Goal: Information Seeking & Learning: Learn about a topic

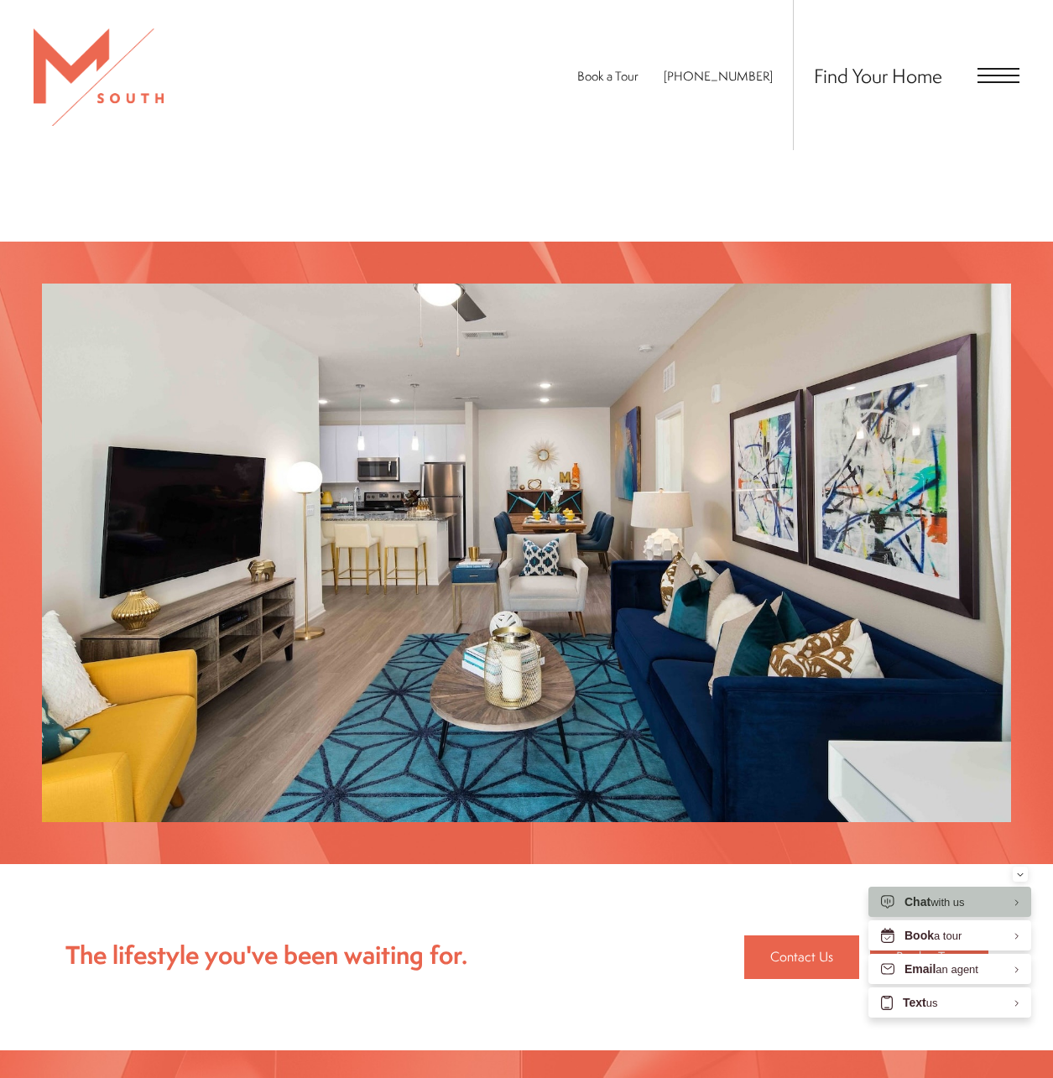
scroll to position [1521, 0]
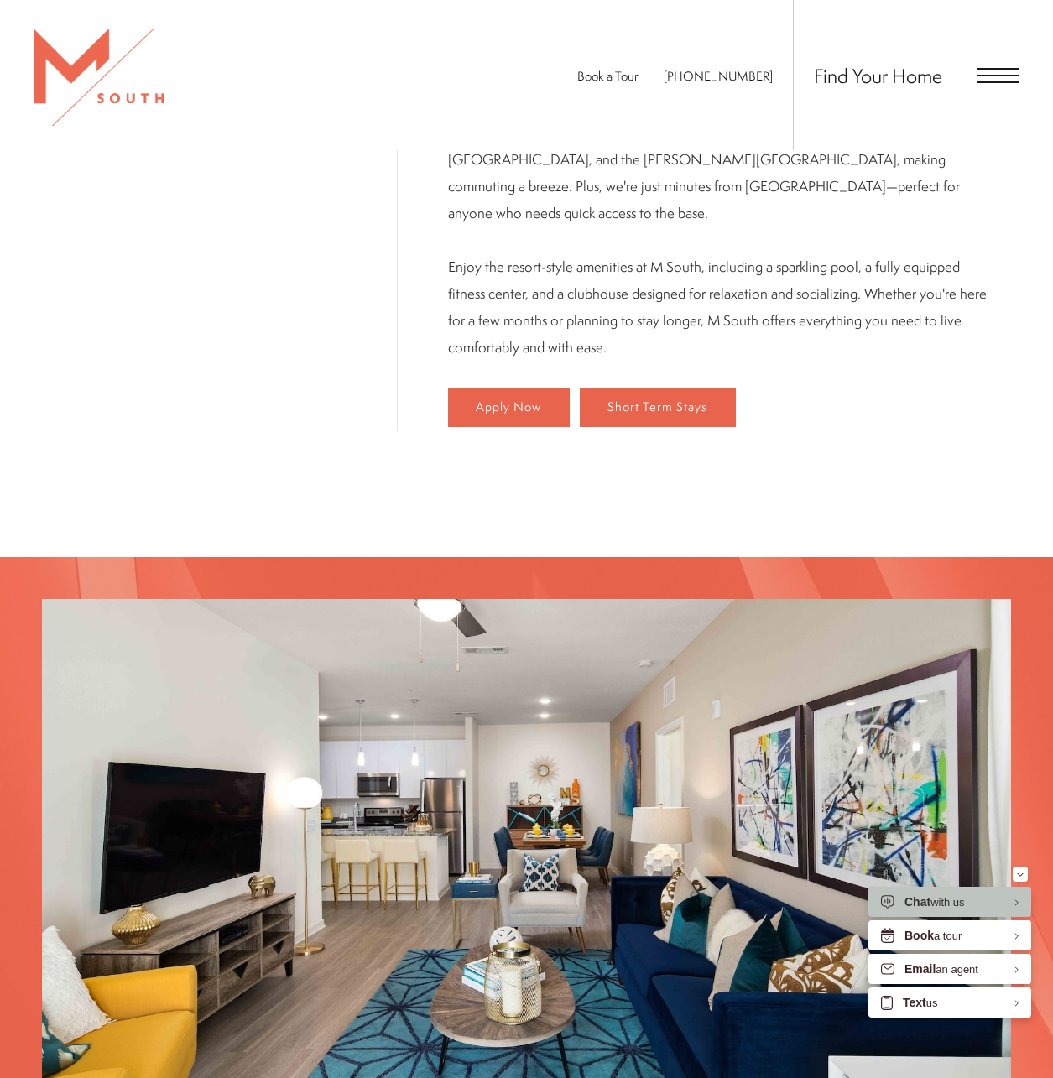
click at [989, 70] on span "Open Menu" at bounding box center [999, 75] width 42 height 15
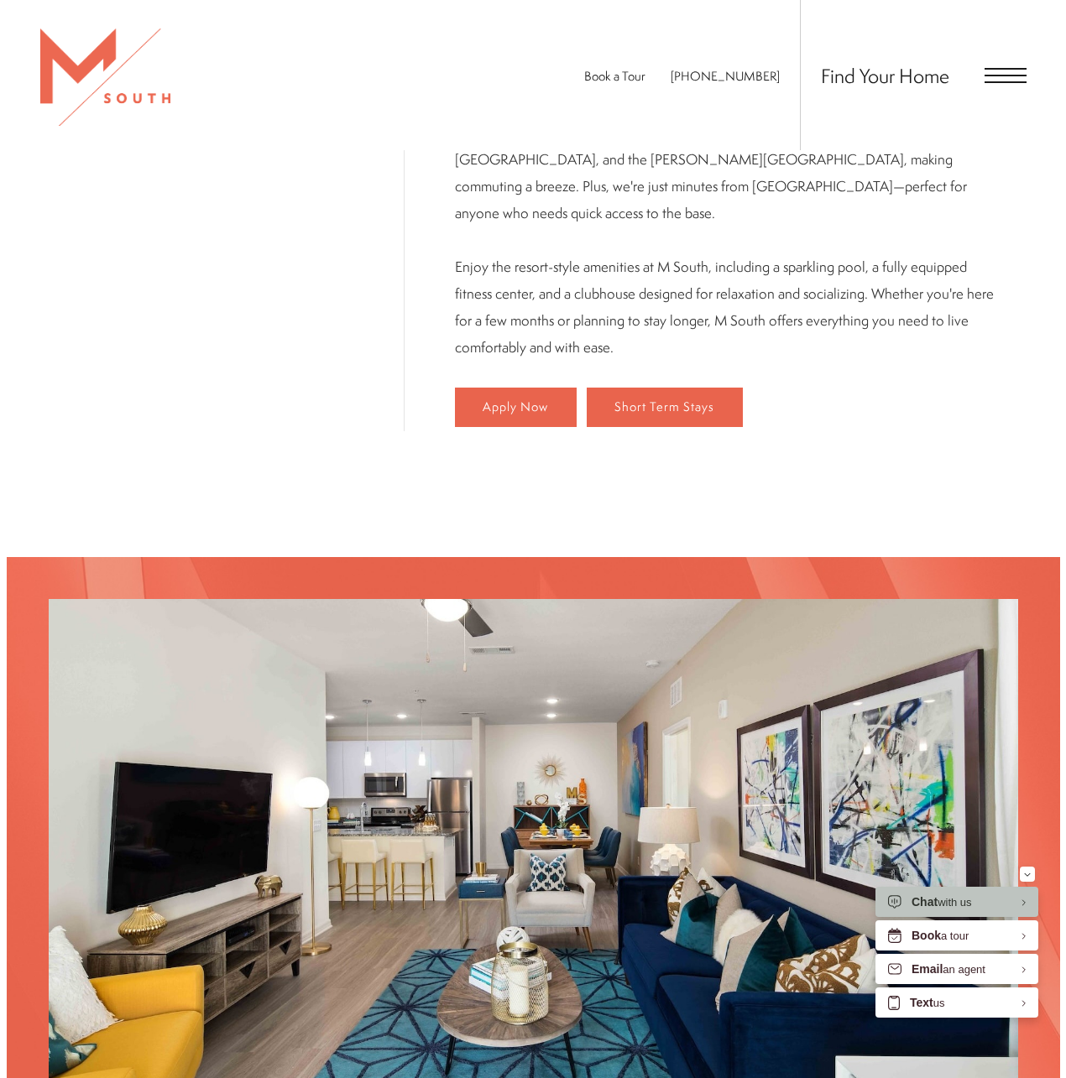
scroll to position [0, 0]
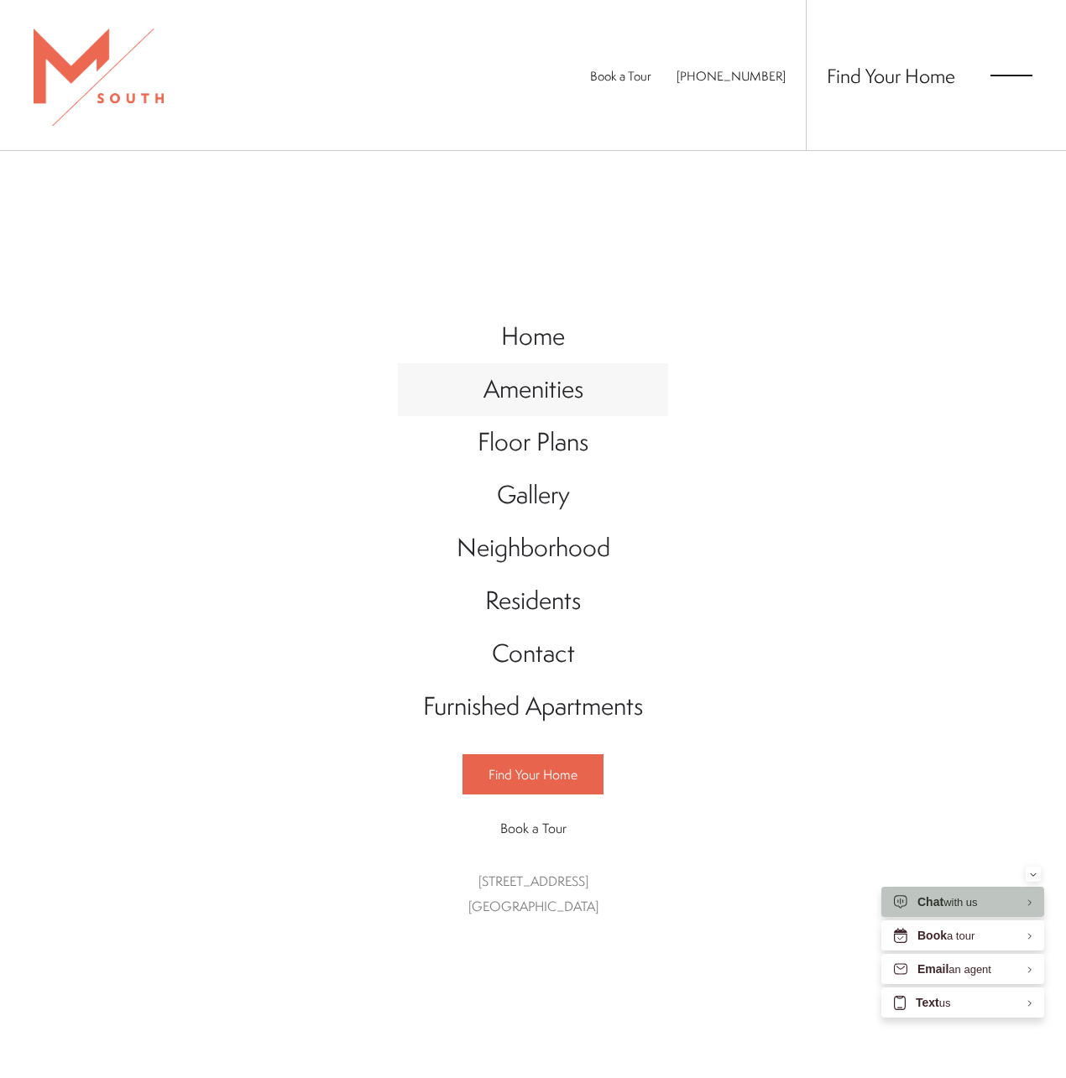
click at [549, 383] on span "Amenities" at bounding box center [533, 389] width 100 height 34
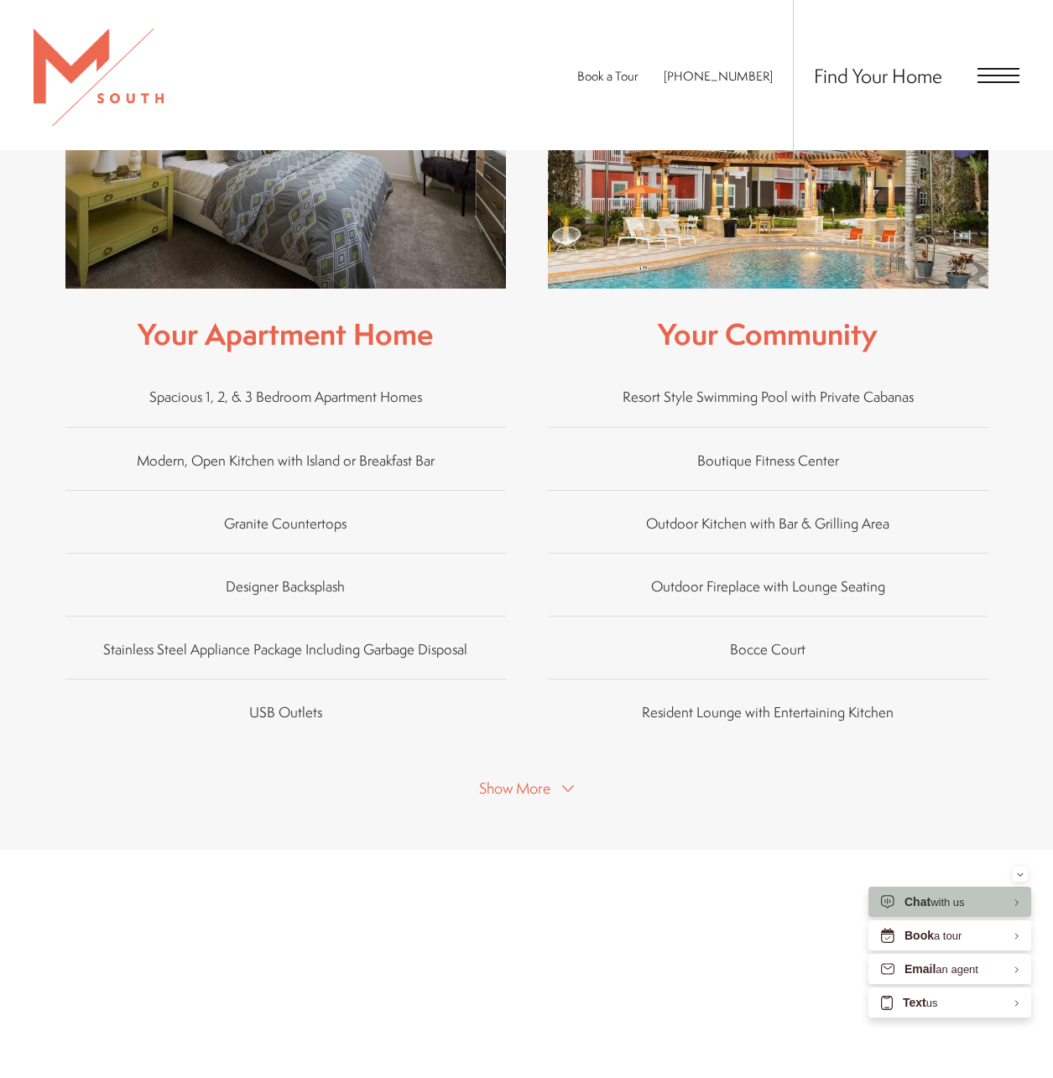
scroll to position [755, 0]
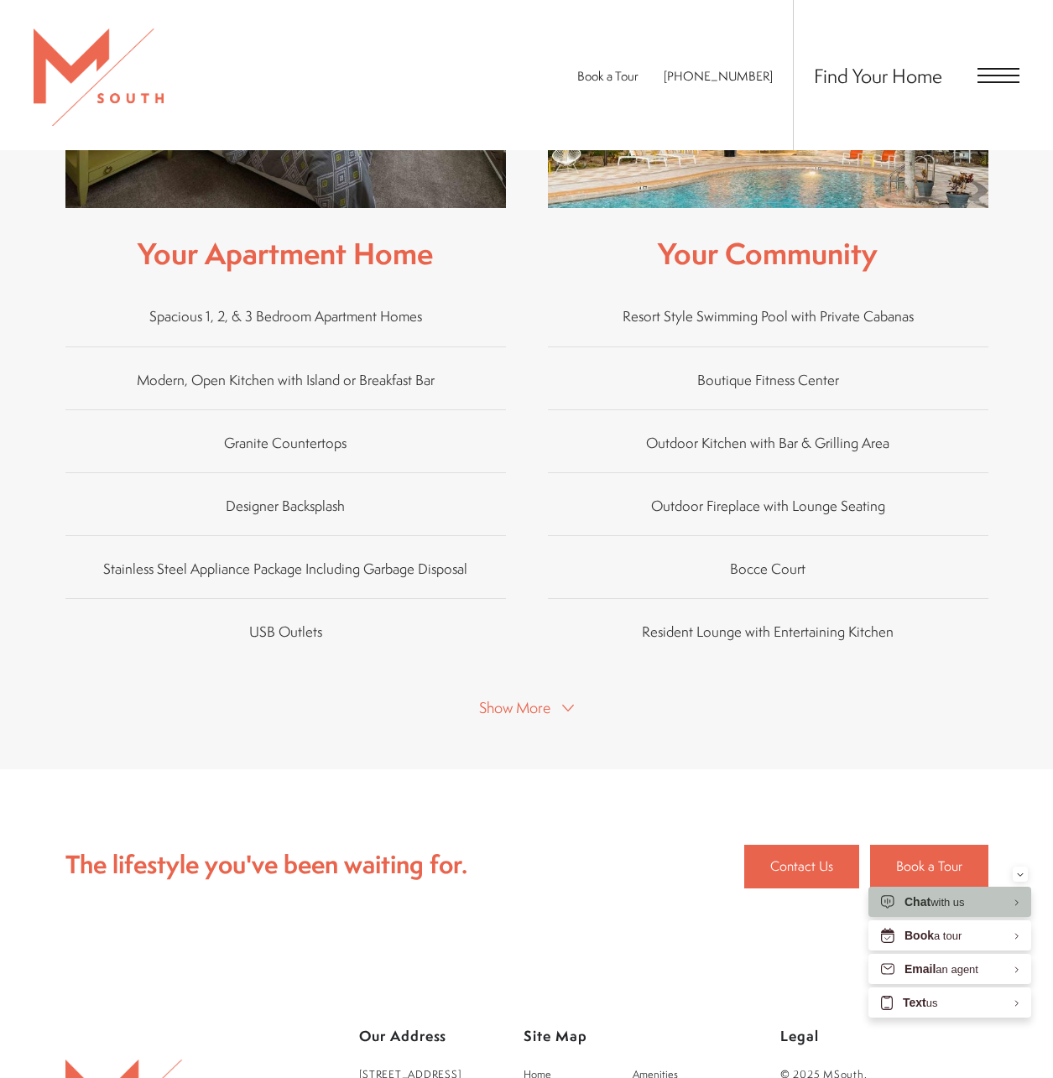
click at [564, 697] on button "Show More" at bounding box center [526, 707] width 105 height 24
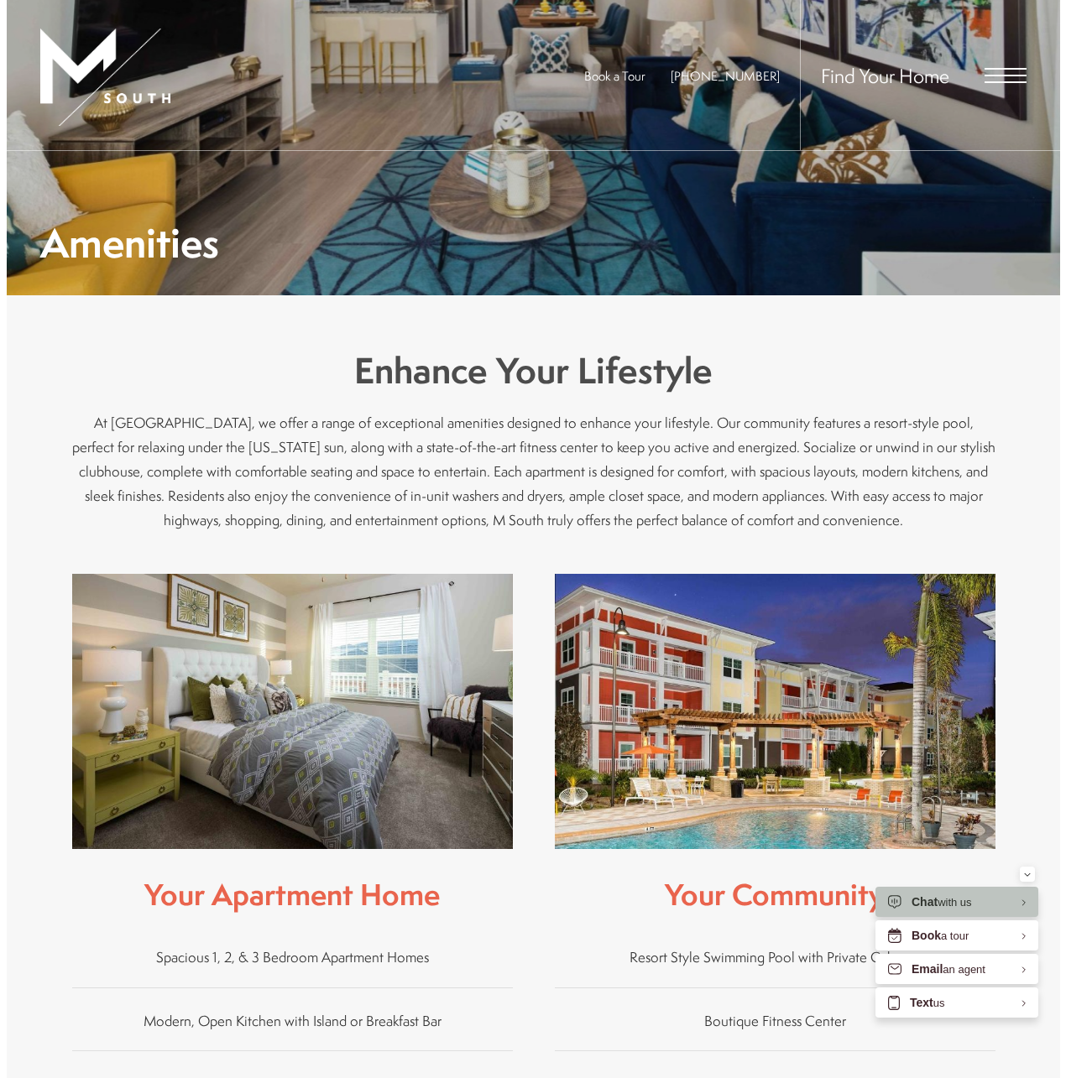
scroll to position [0, 0]
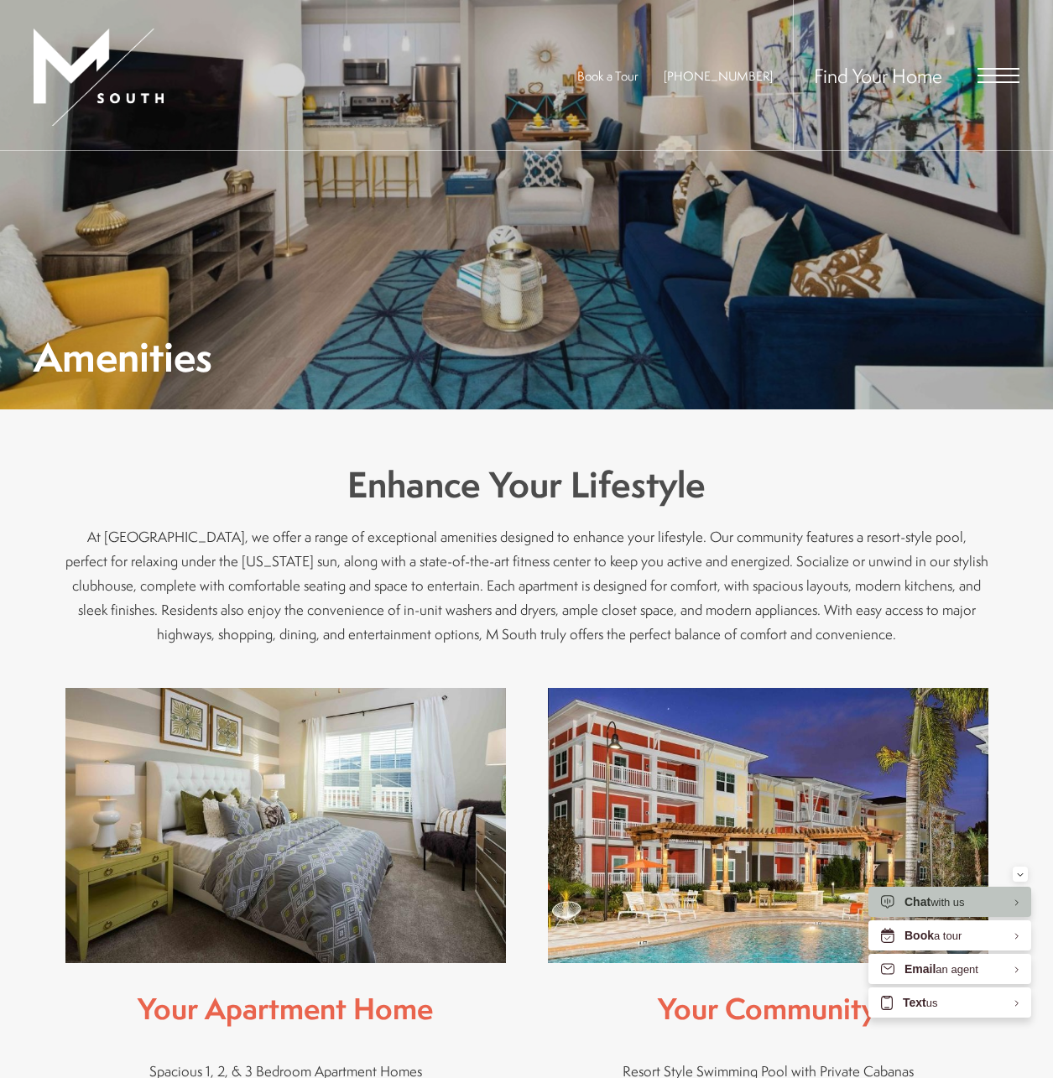
click at [982, 76] on span "Open Menu" at bounding box center [999, 76] width 42 height 2
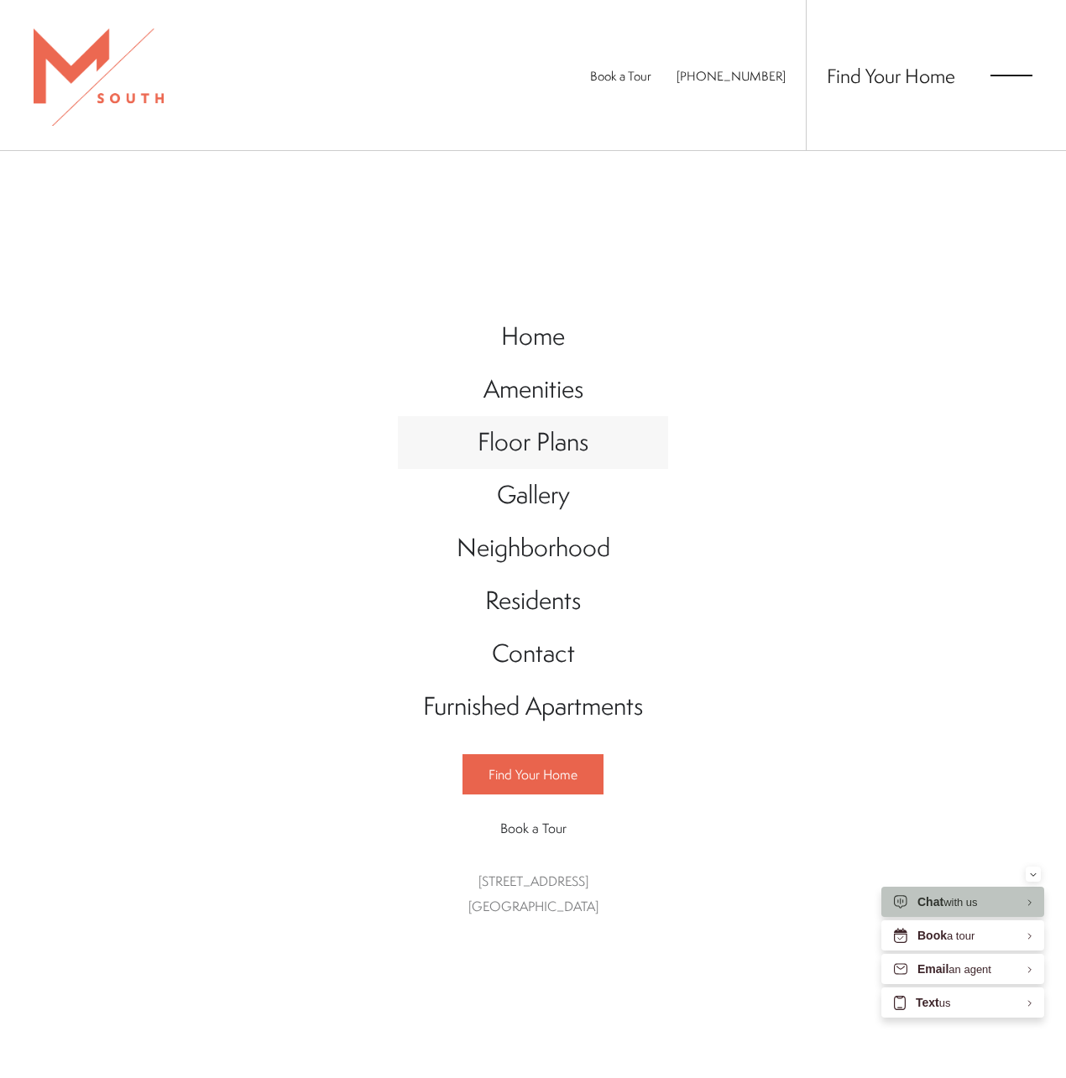
click at [556, 441] on span "Floor Plans" at bounding box center [532, 442] width 111 height 34
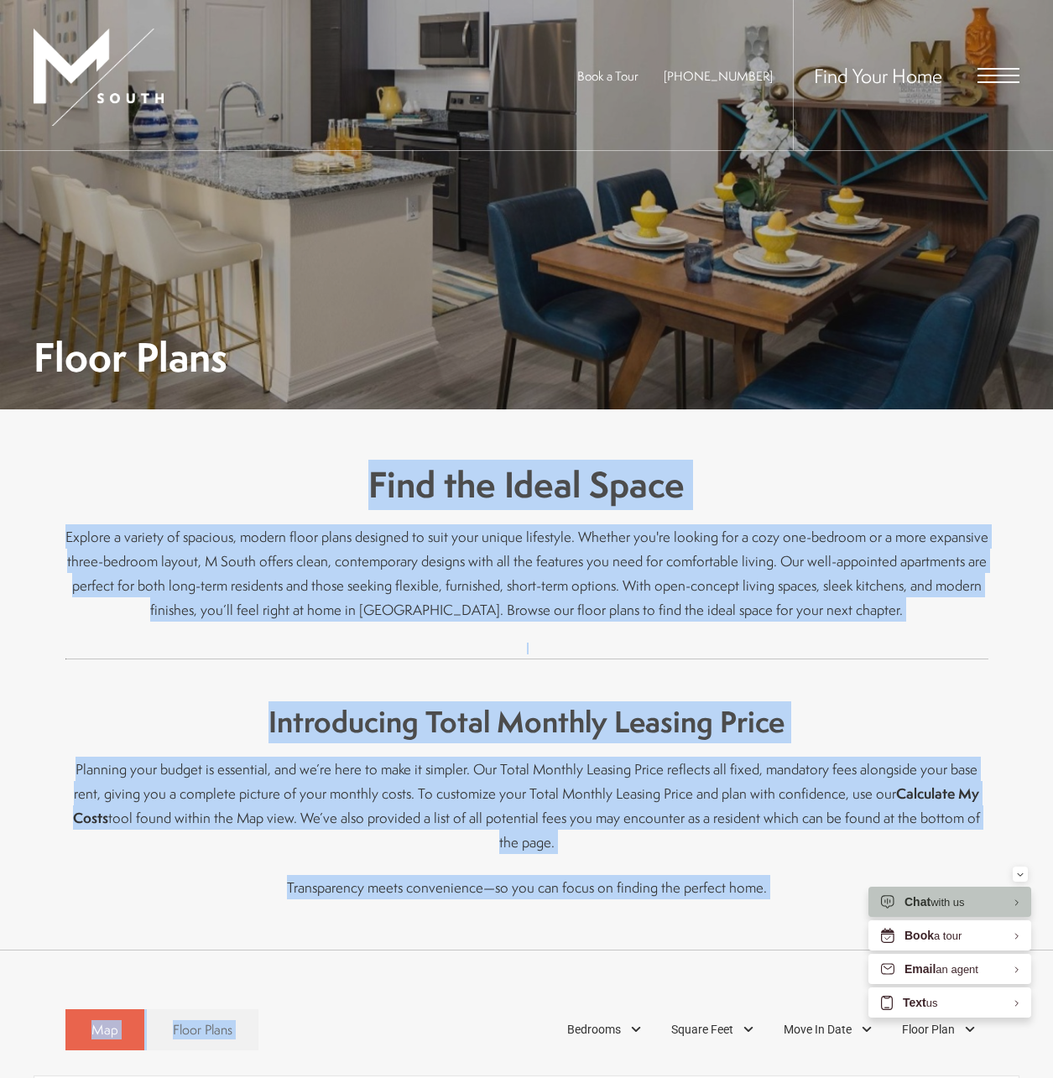
click at [837, 459] on div "Find the Ideal Space Explore a variety of spacious, modern floor plans designed…" at bounding box center [526, 680] width 923 height 540
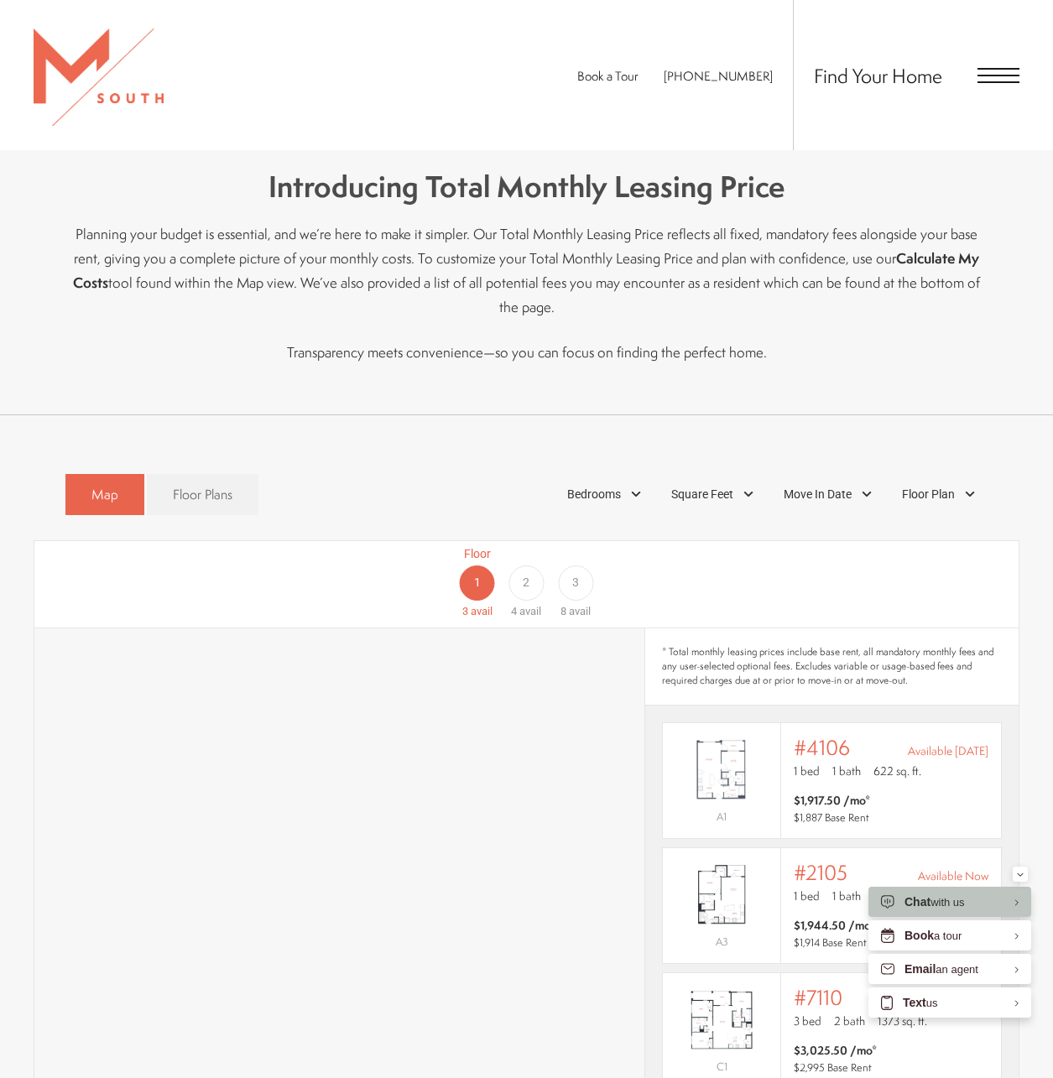
scroll to position [532, 0]
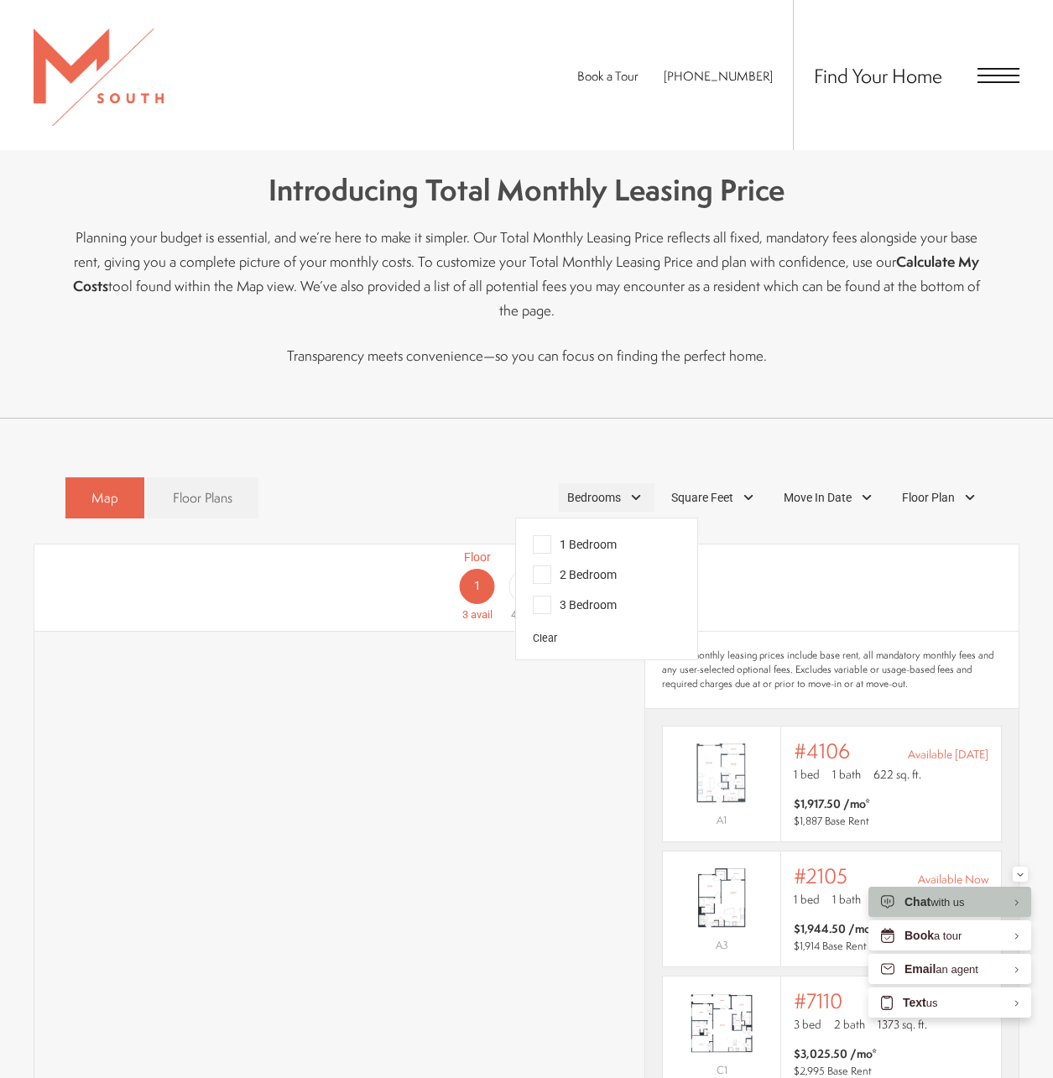
click at [616, 489] on span "Bedrooms" at bounding box center [594, 498] width 54 height 18
click at [575, 535] on span "1 Bedroom" at bounding box center [575, 544] width 84 height 18
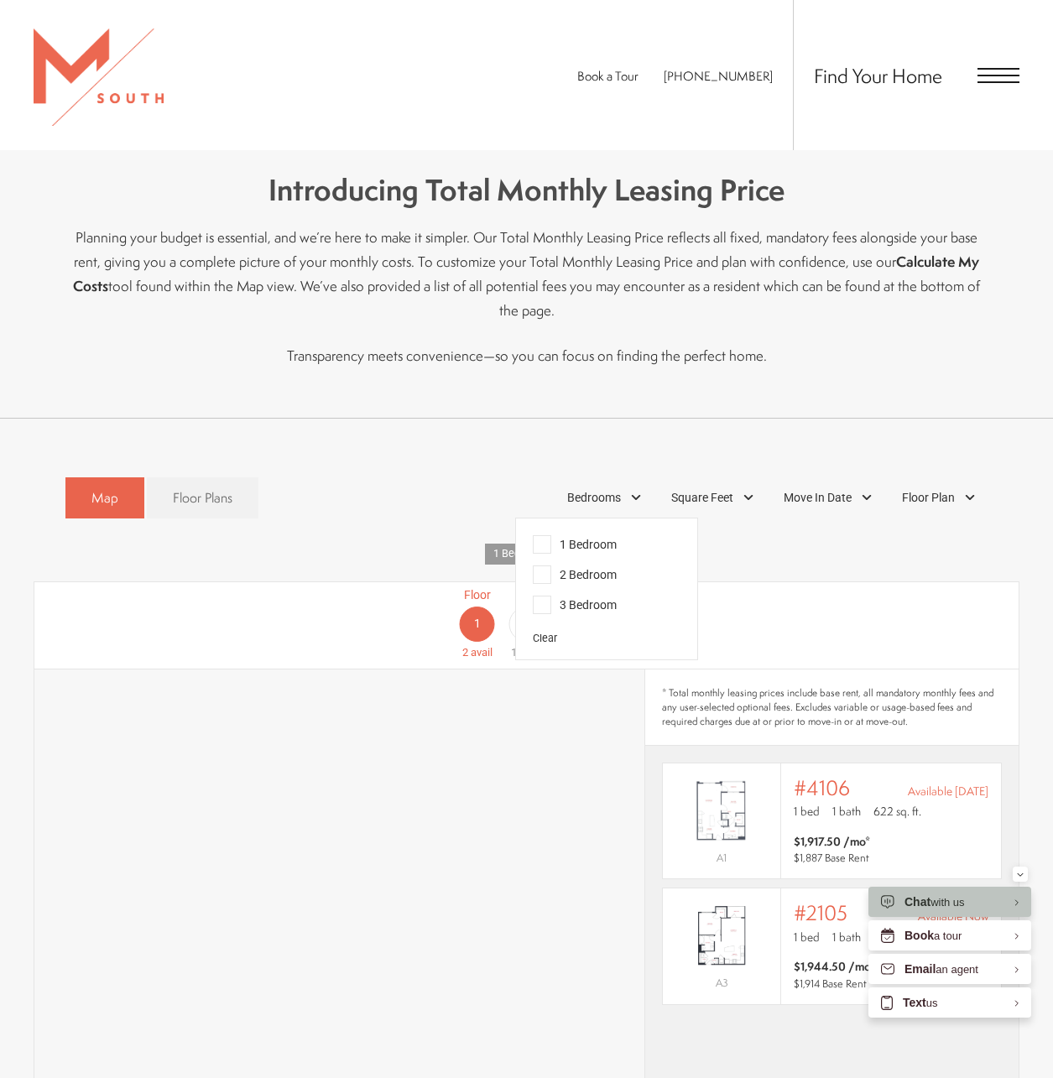
click at [587, 535] on span "1 Bedroom" at bounding box center [575, 544] width 84 height 18
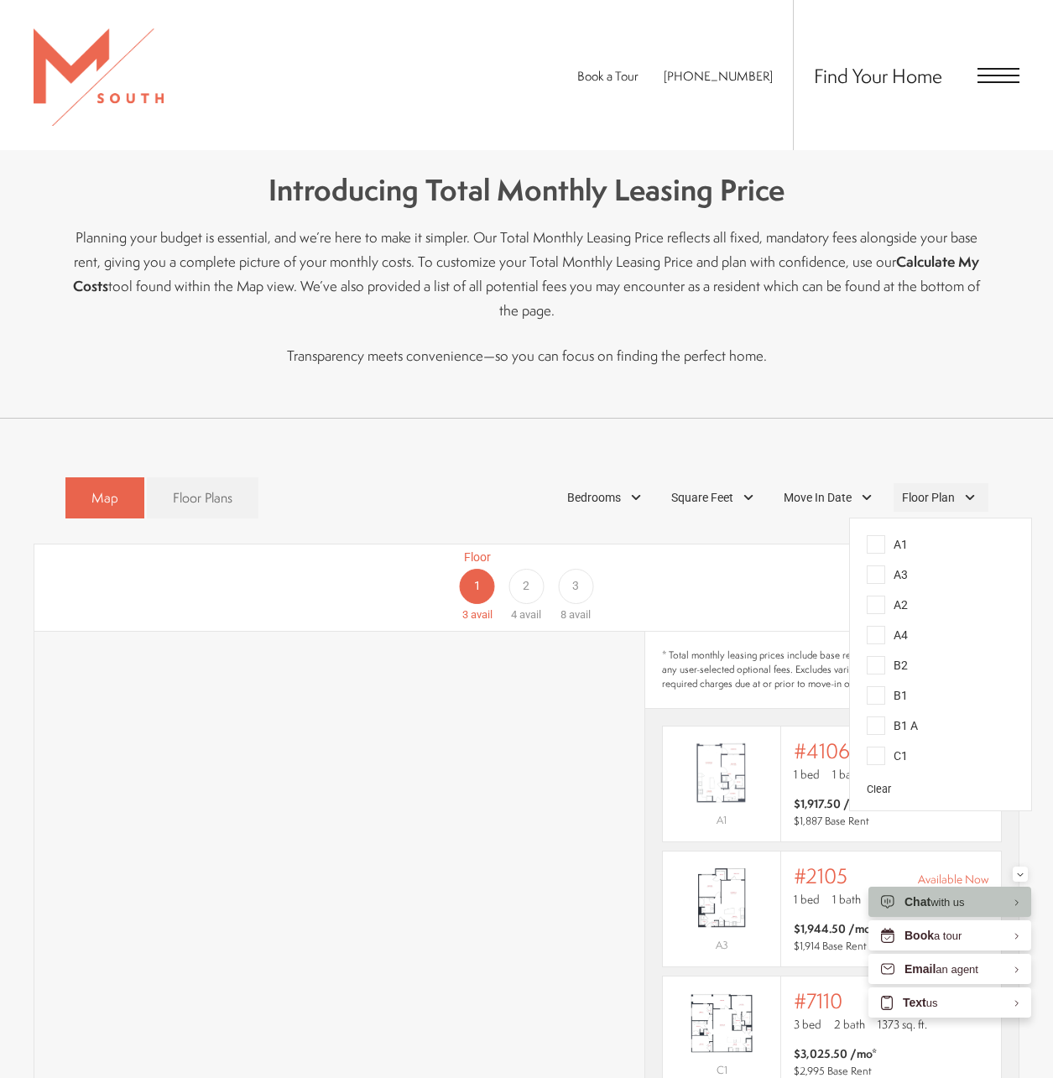
click at [936, 489] on span "Floor Plan" at bounding box center [928, 498] width 53 height 18
click at [618, 489] on span "Bedrooms" at bounding box center [594, 498] width 54 height 18
click at [589, 535] on span "1 Bedroom" at bounding box center [575, 544] width 84 height 18
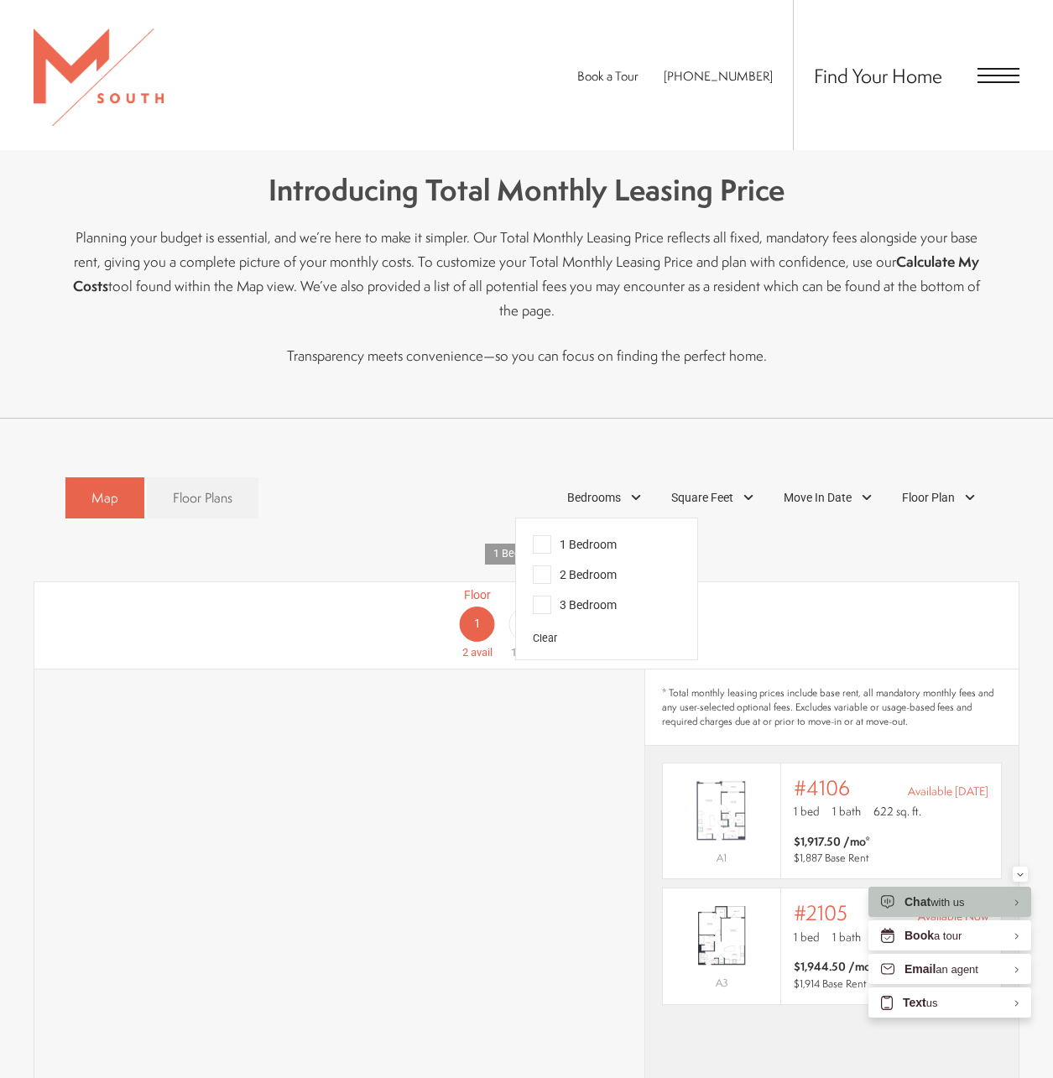
click at [571, 535] on span "1 Bedroom" at bounding box center [575, 544] width 84 height 18
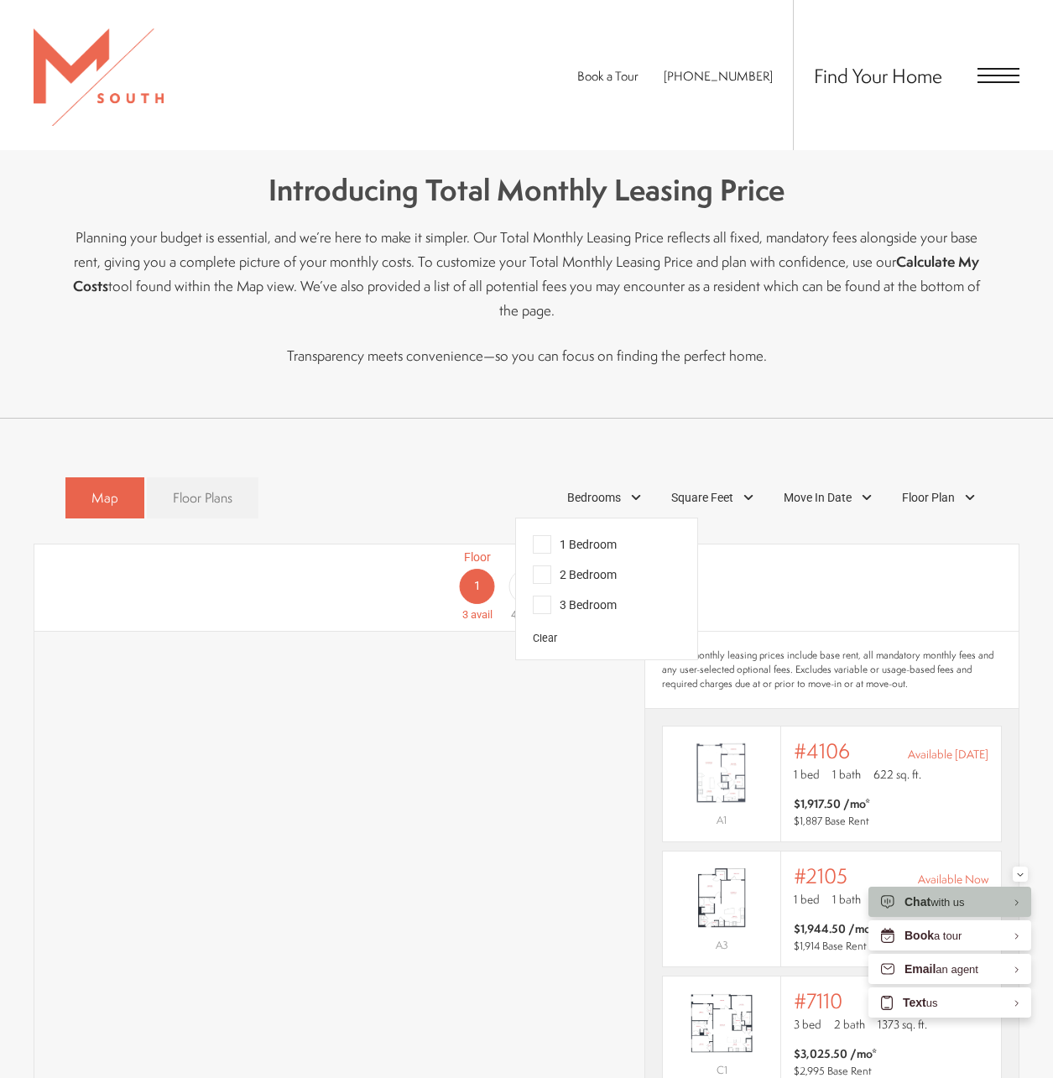
click at [201, 488] on span "Floor Plans" at bounding box center [203, 497] width 60 height 19
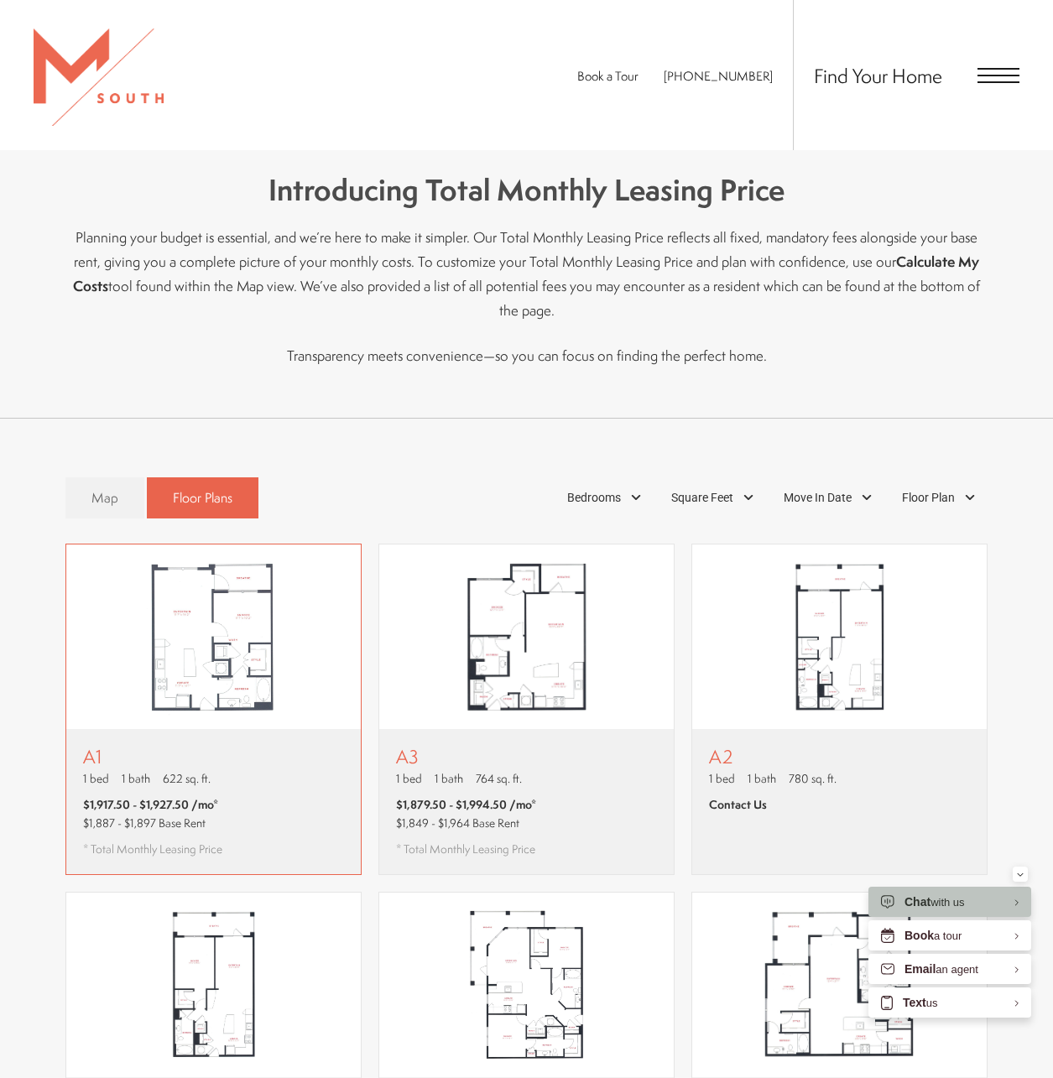
click at [208, 609] on img "View floor plan A1" at bounding box center [213, 637] width 295 height 185
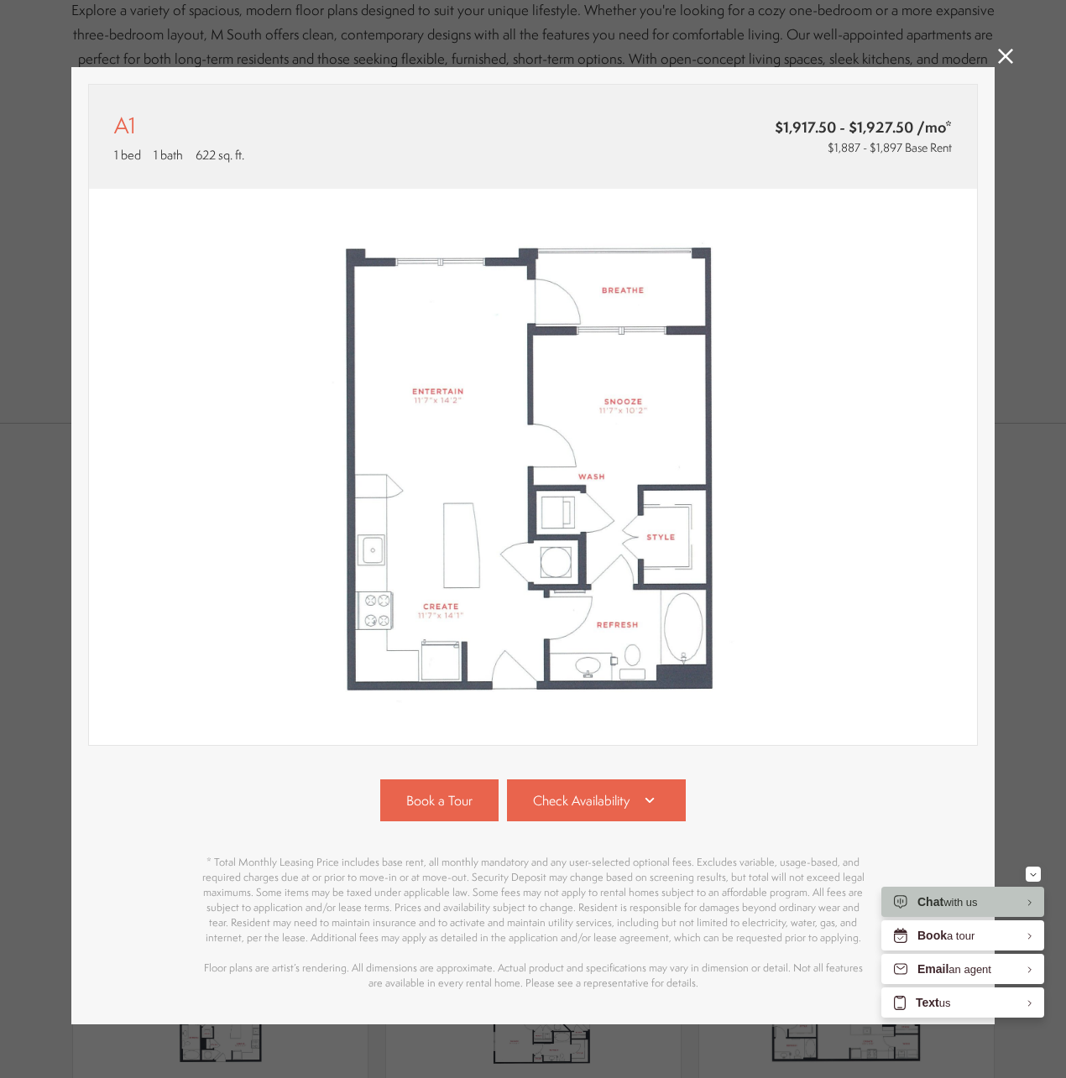
scroll to position [0, 0]
click at [985, 64] on div "A1 1 bed 1 bath 622 sq. ft. $1,917.50 - $1,927.50 /mo* $1,887 - $1,897 Base Ren…" at bounding box center [533, 539] width 1066 height 1078
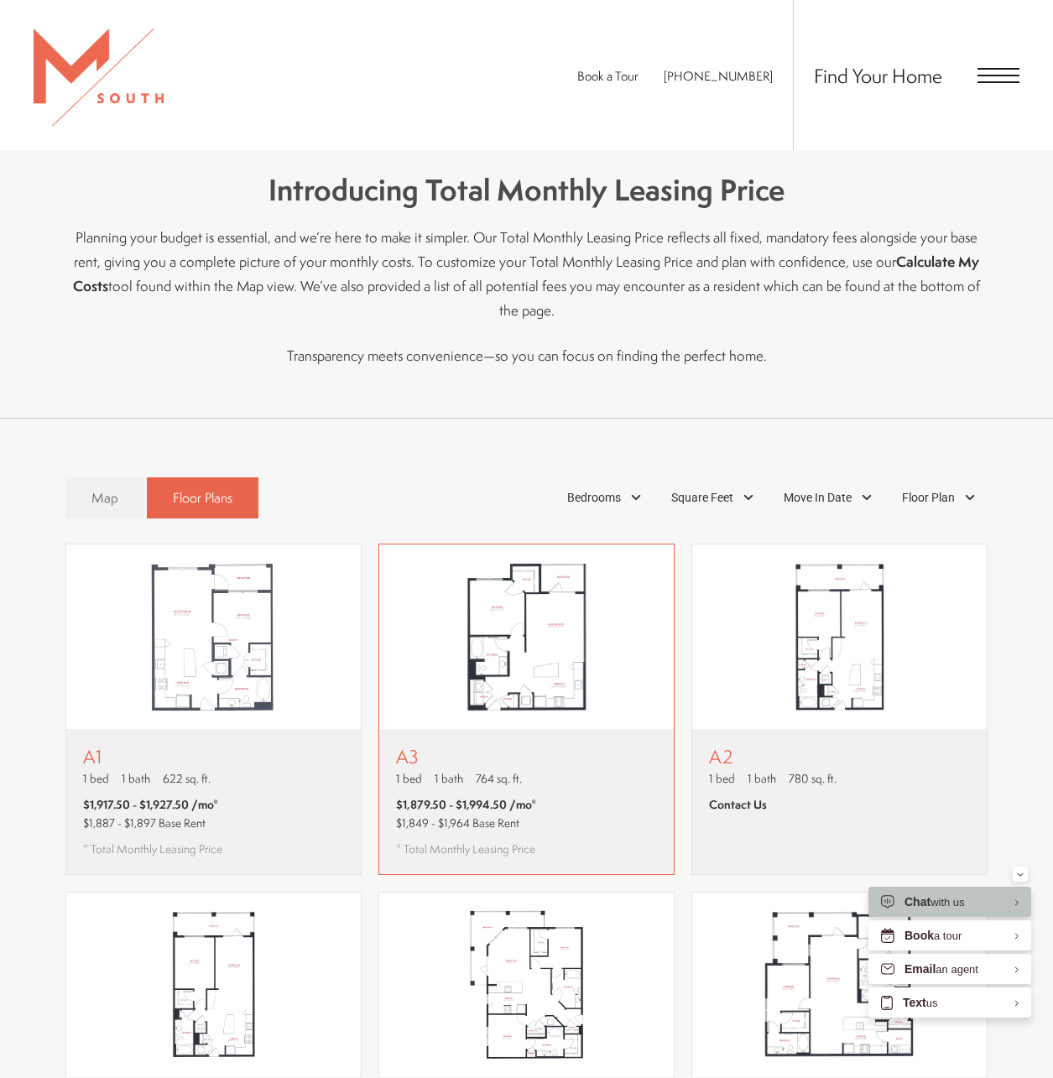
scroll to position [784, 0]
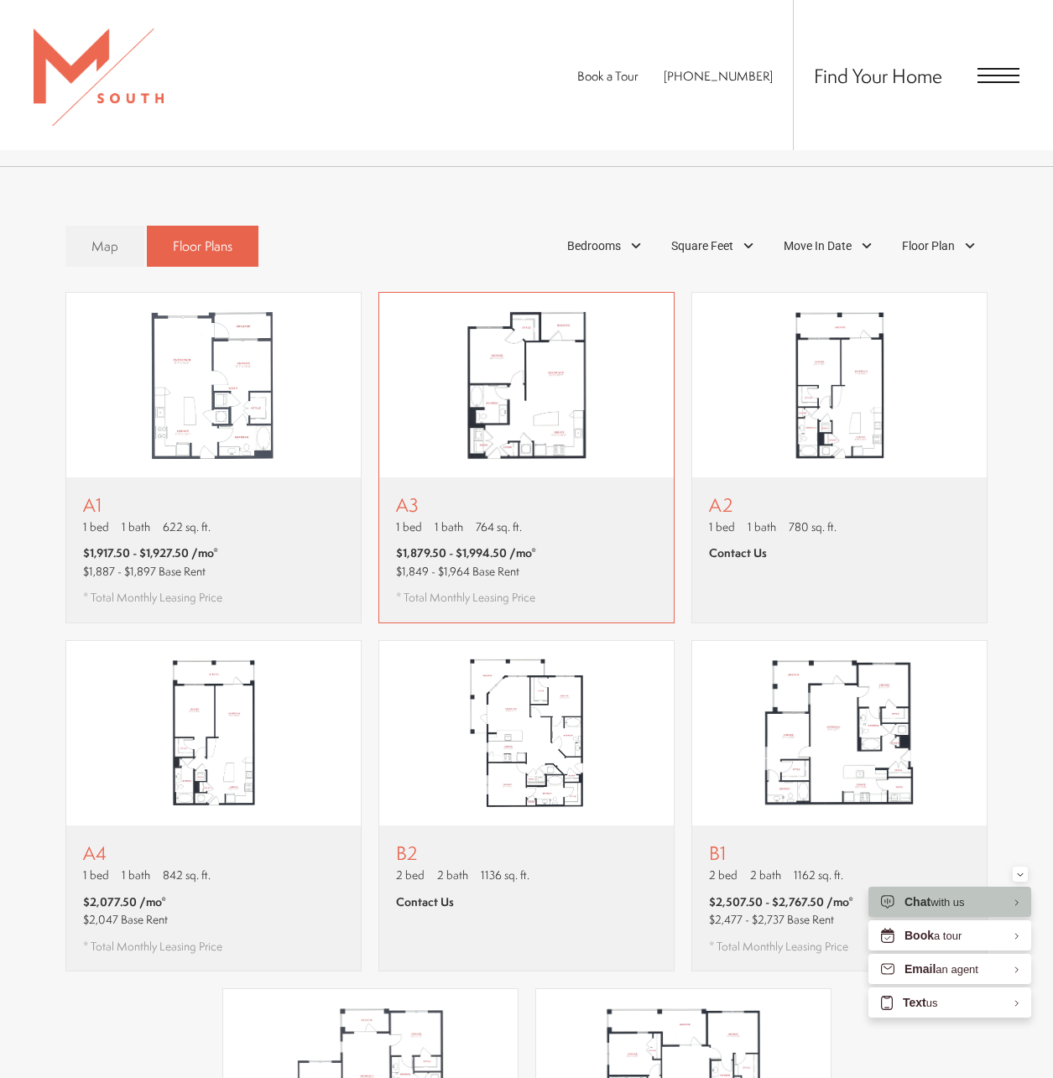
click at [512, 338] on img "View floor plan A3" at bounding box center [526, 385] width 295 height 185
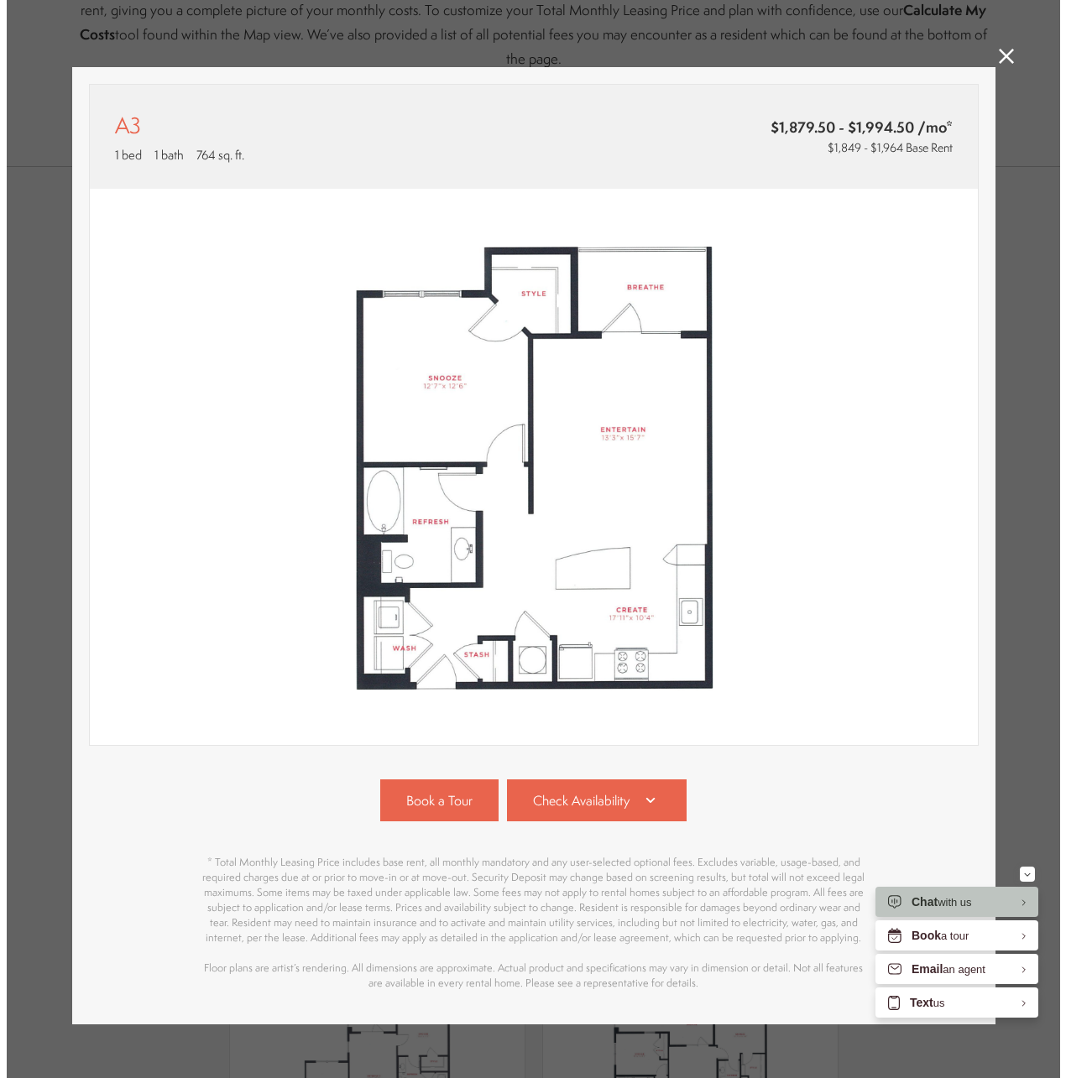
scroll to position [0, 0]
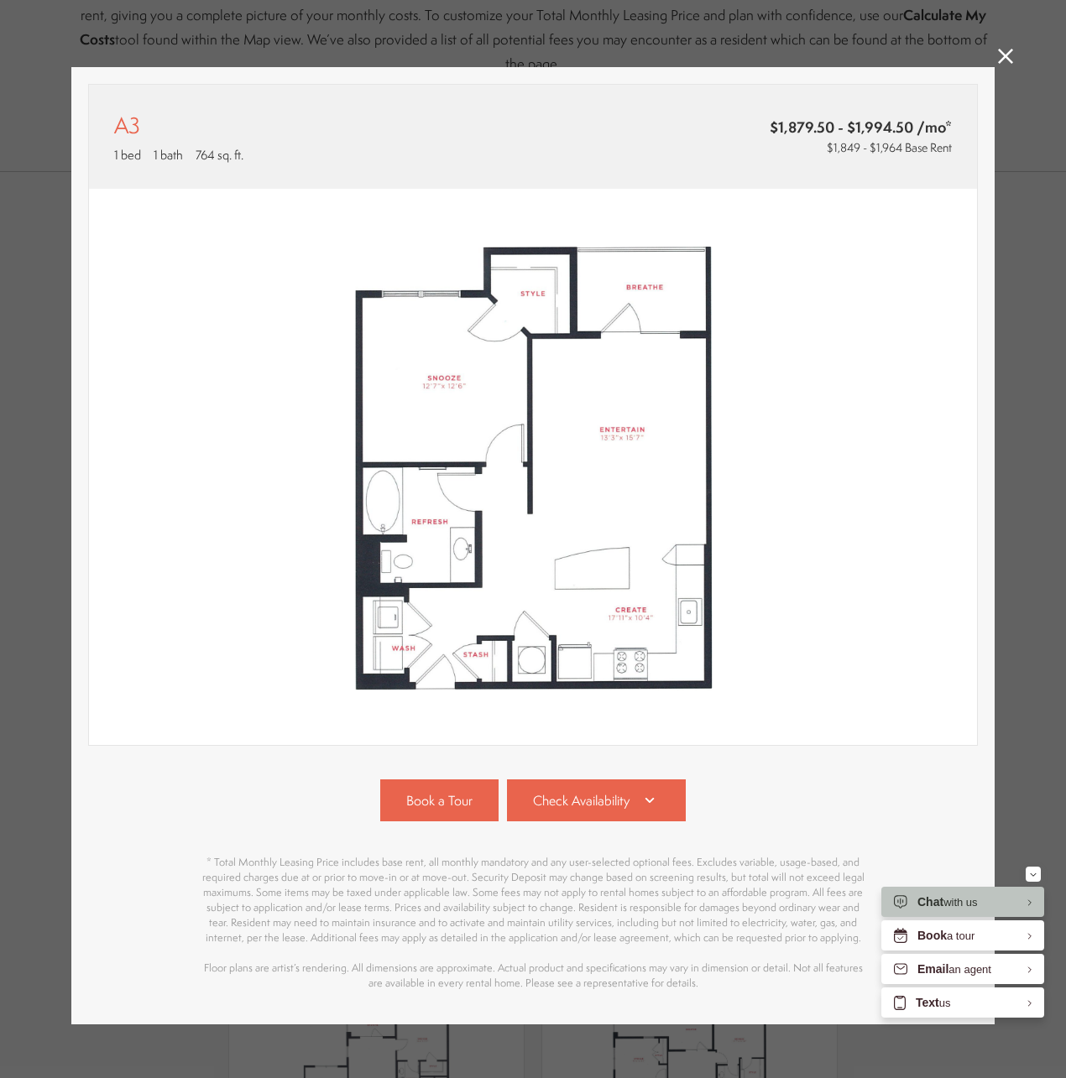
click at [999, 54] on icon at bounding box center [1005, 56] width 15 height 15
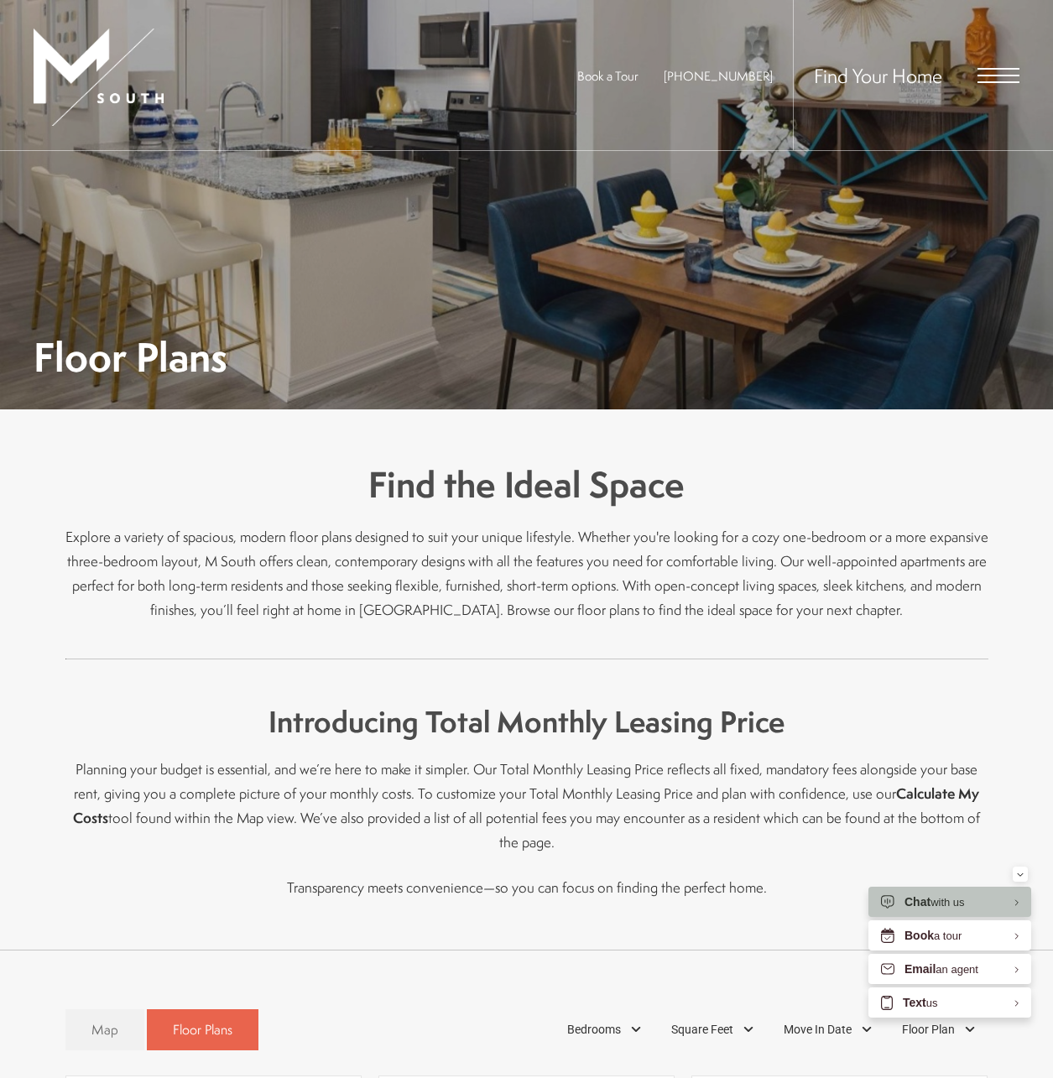
click at [1003, 76] on span "Open Menu" at bounding box center [999, 76] width 42 height 2
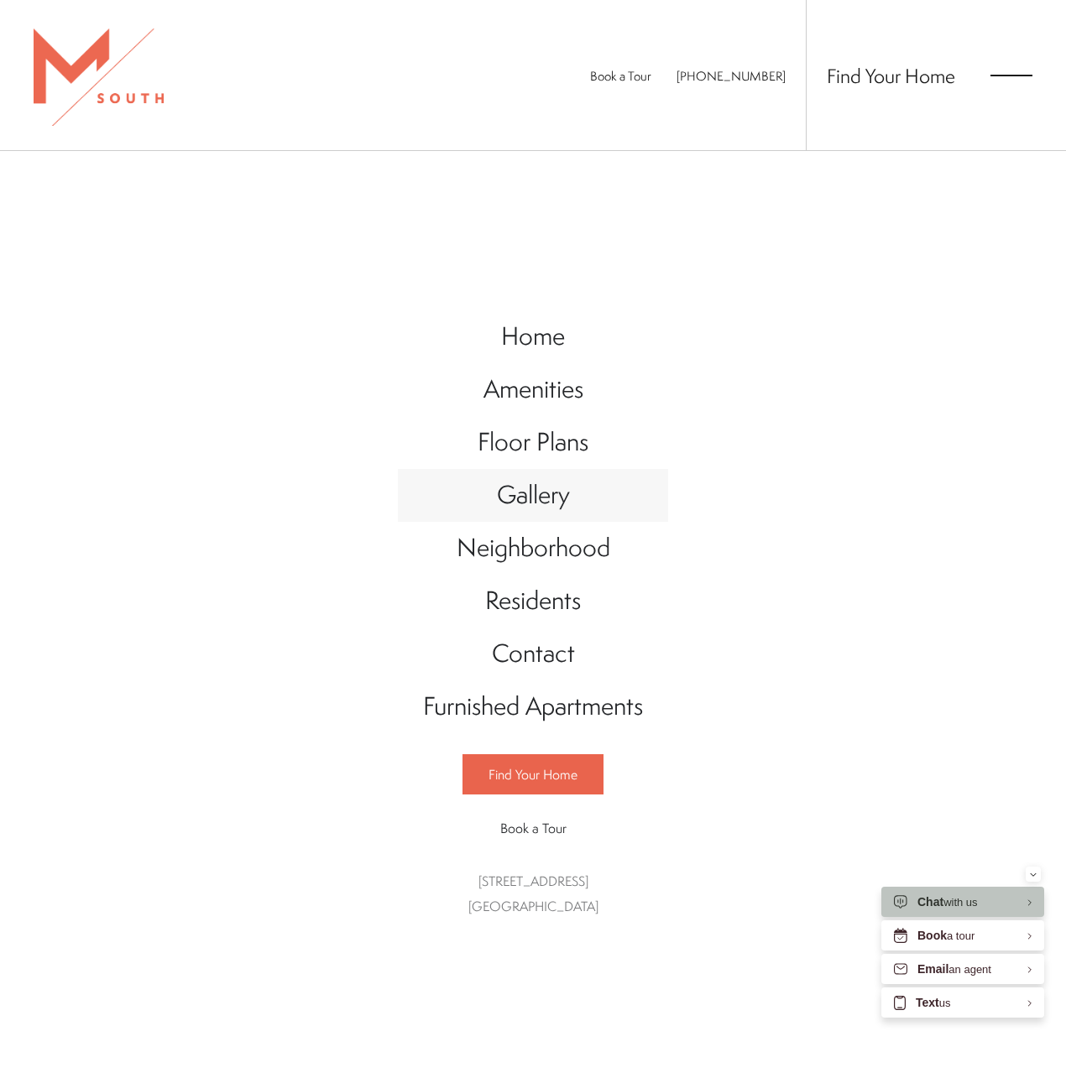
click at [520, 498] on span "Gallery" at bounding box center [533, 494] width 73 height 34
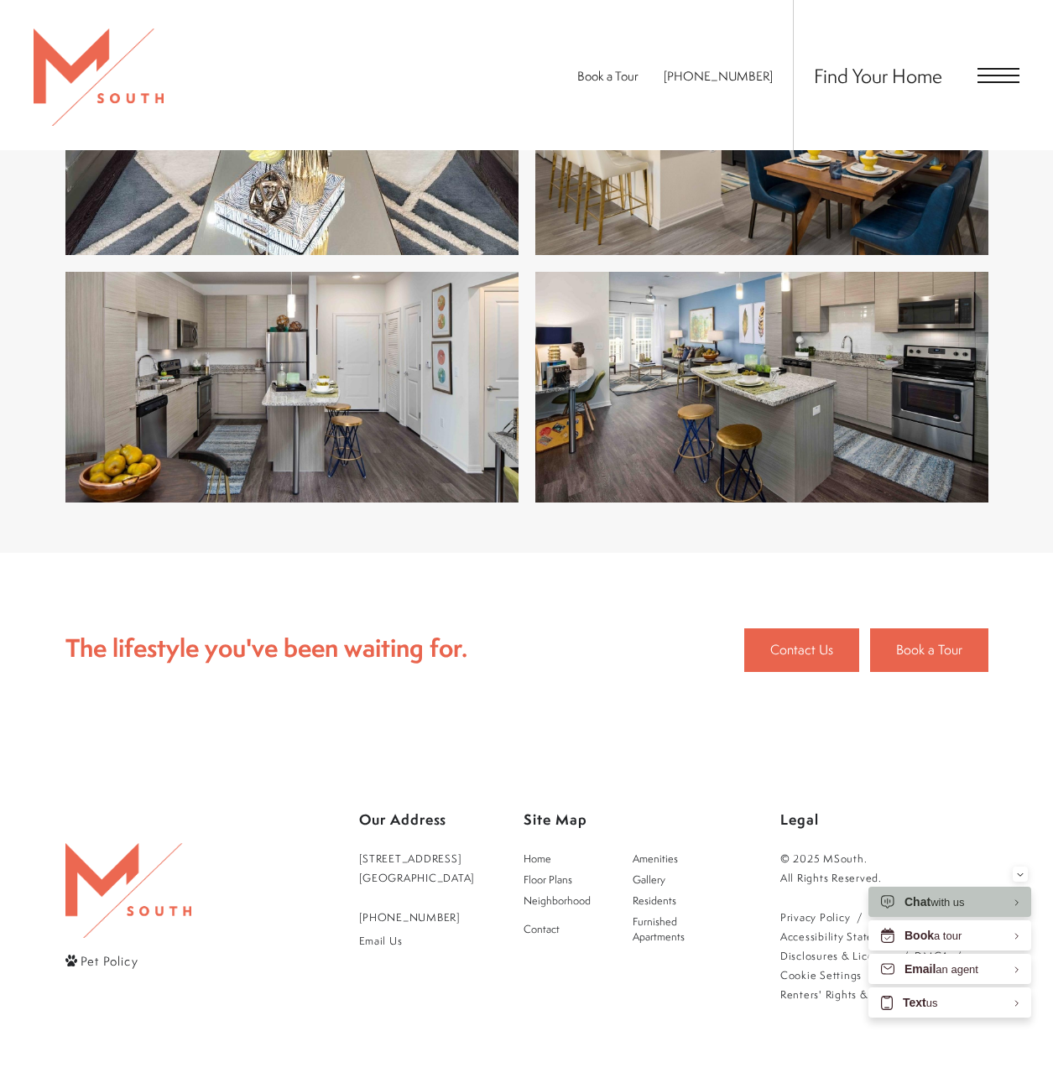
scroll to position [3310, 0]
